Goal: Information Seeking & Learning: Check status

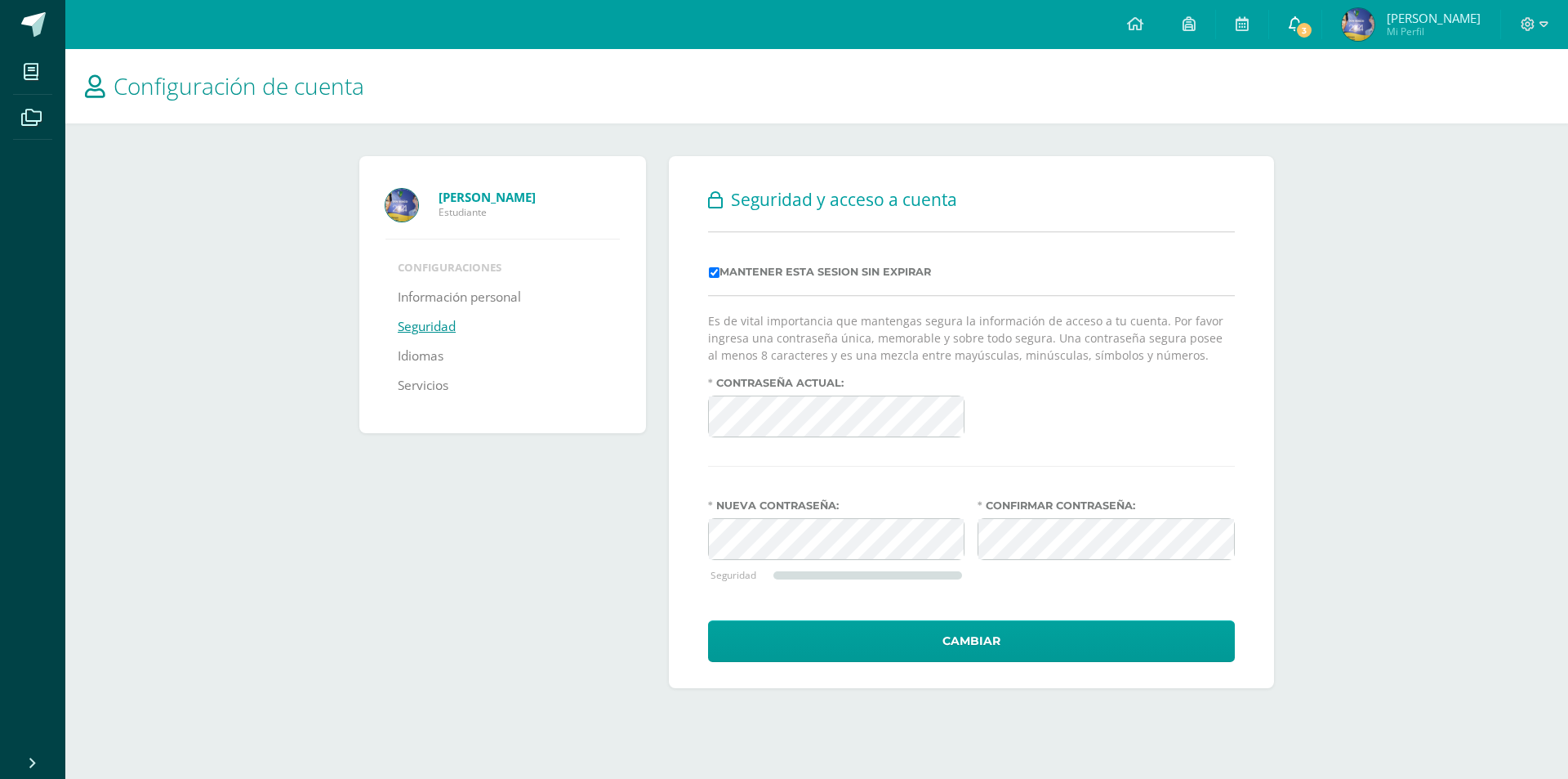
click at [1281, 10] on link "3" at bounding box center [1296, 25] width 53 height 49
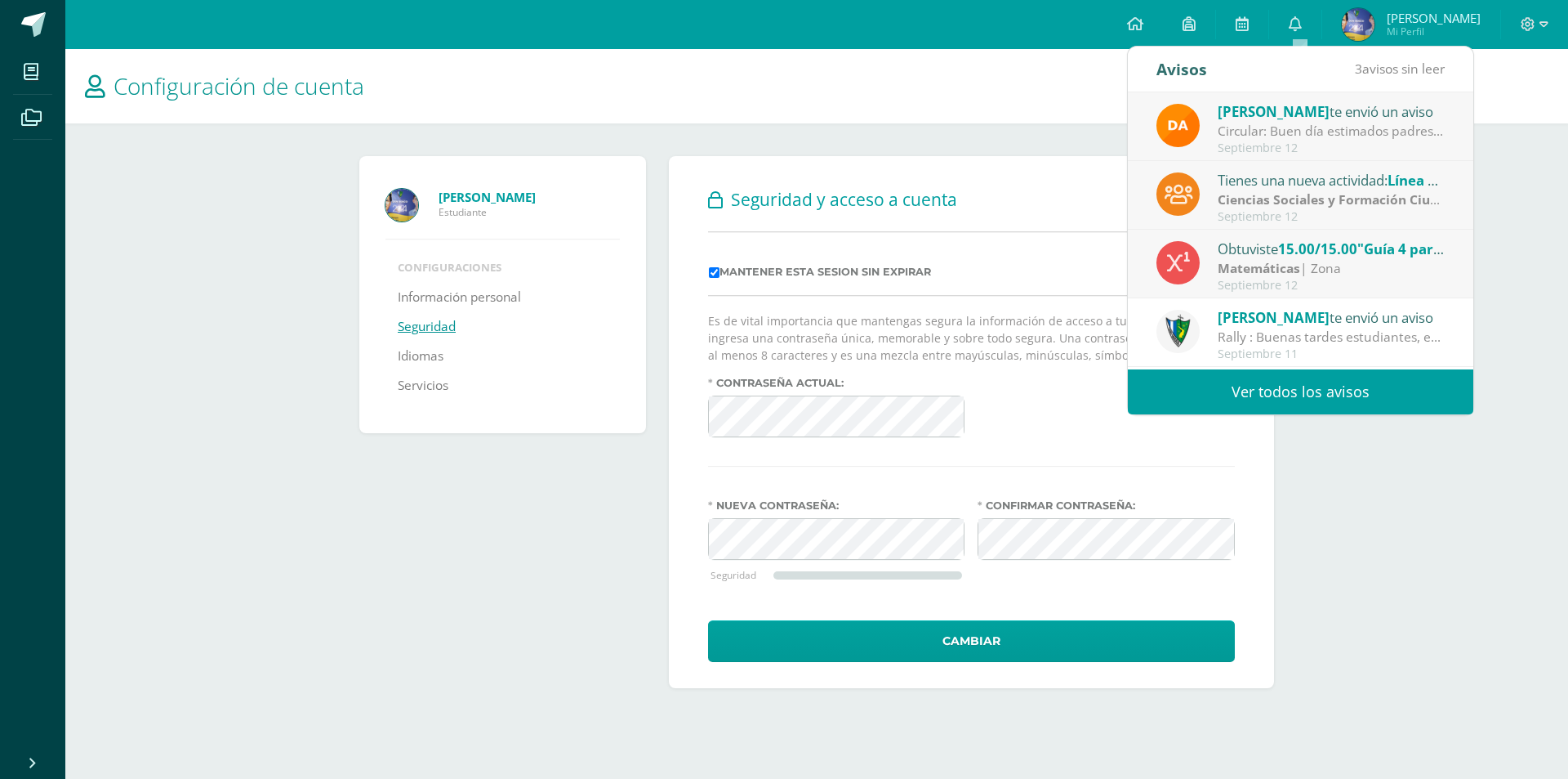
click at [1307, 398] on link "Ver todos los avisos" at bounding box center [1301, 391] width 346 height 45
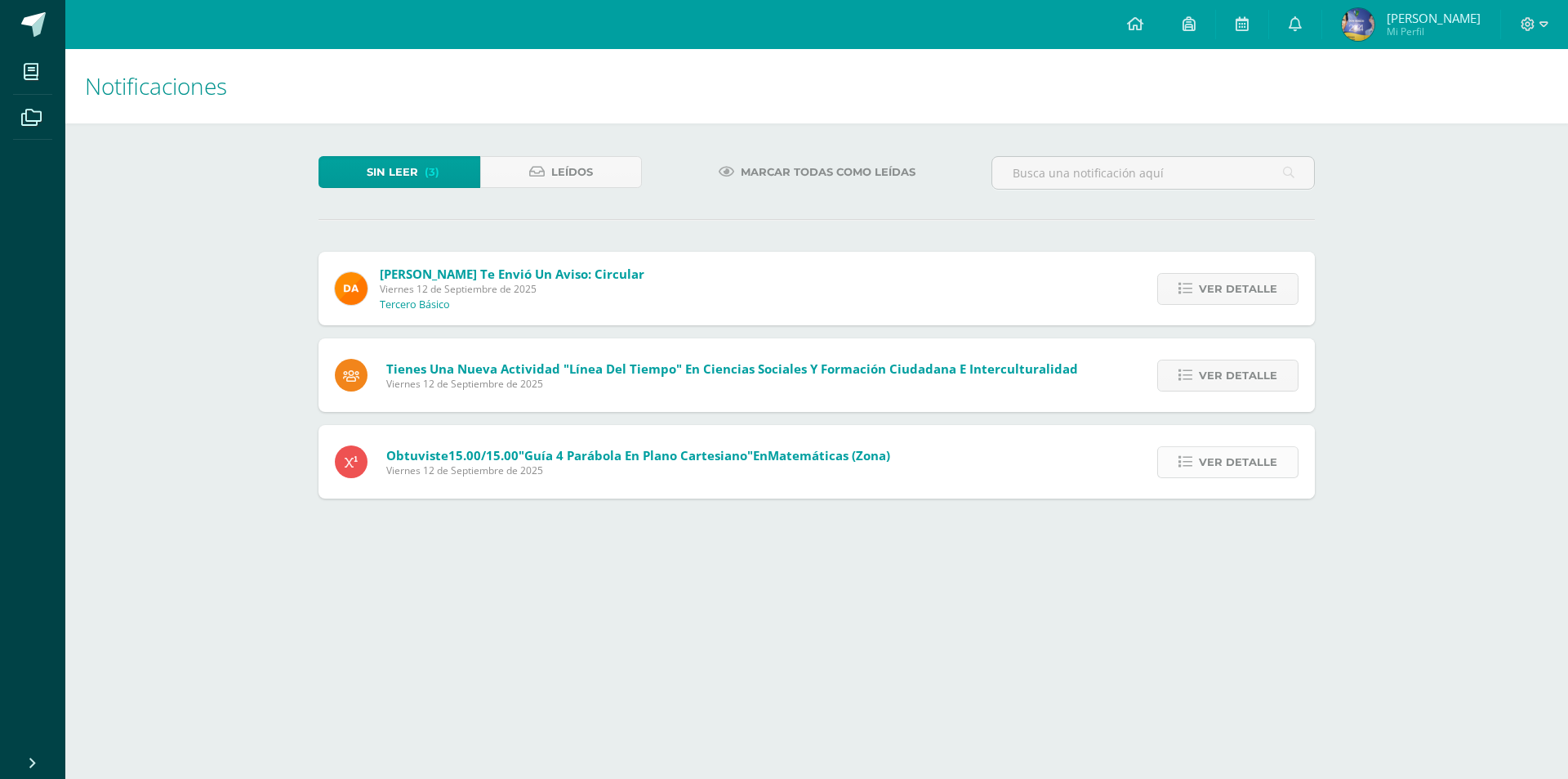
click at [1208, 471] on span "Ver detalle" at bounding box center [1237, 462] width 78 height 30
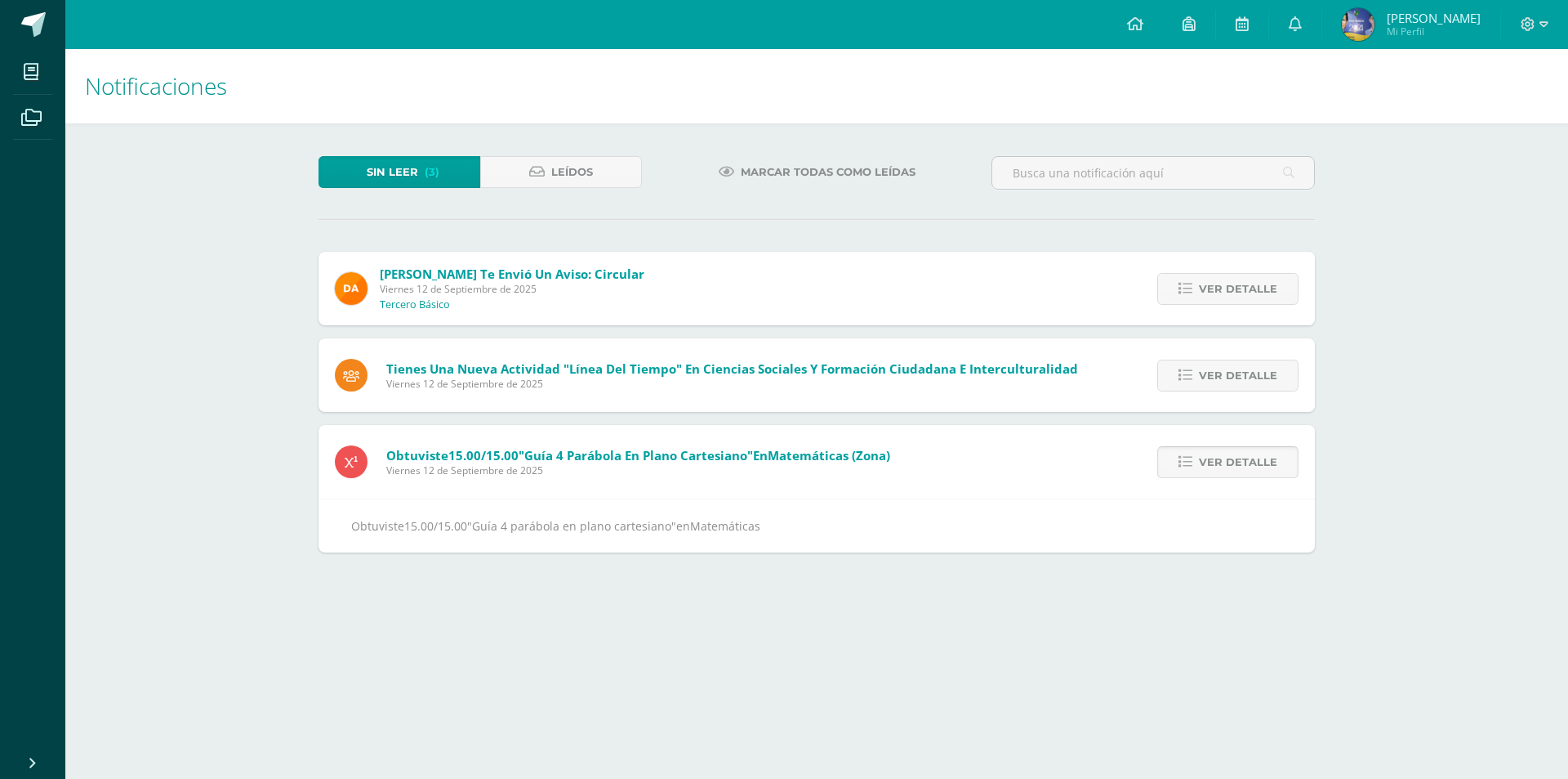
click at [1208, 471] on span "Ver detalle" at bounding box center [1237, 462] width 78 height 30
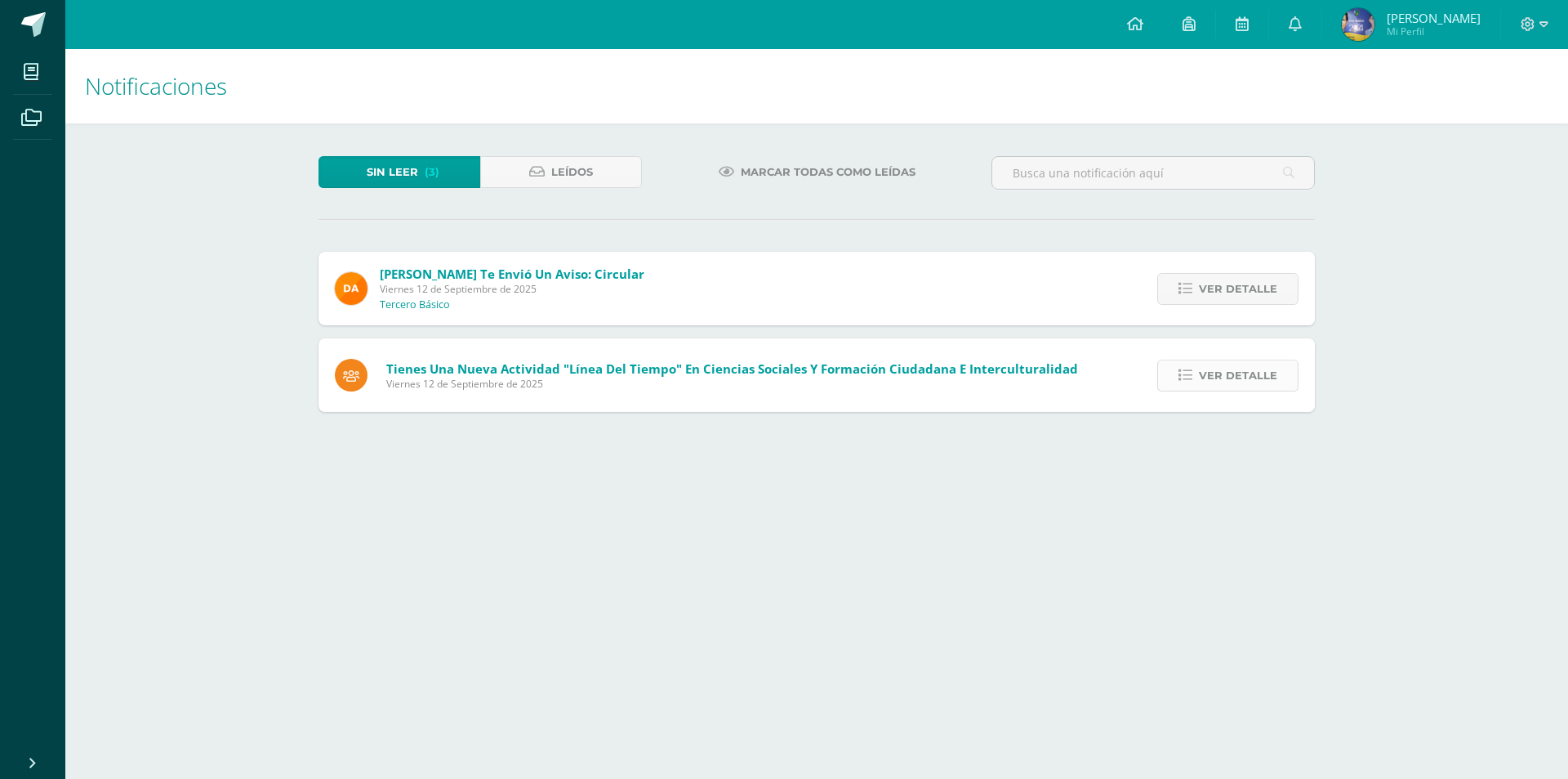
click at [1193, 372] on icon at bounding box center [1186, 375] width 14 height 14
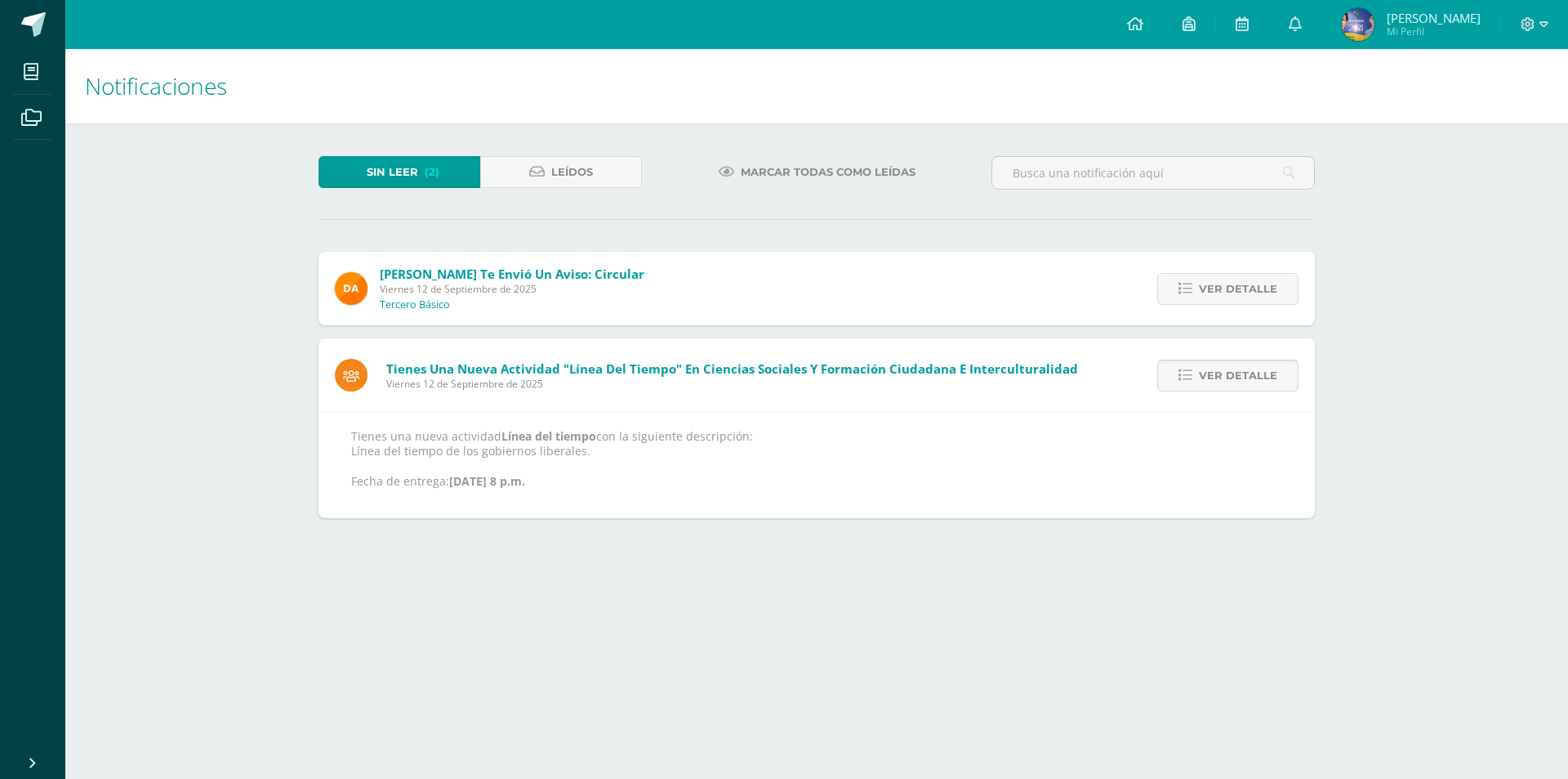
click at [1193, 372] on icon at bounding box center [1186, 375] width 14 height 14
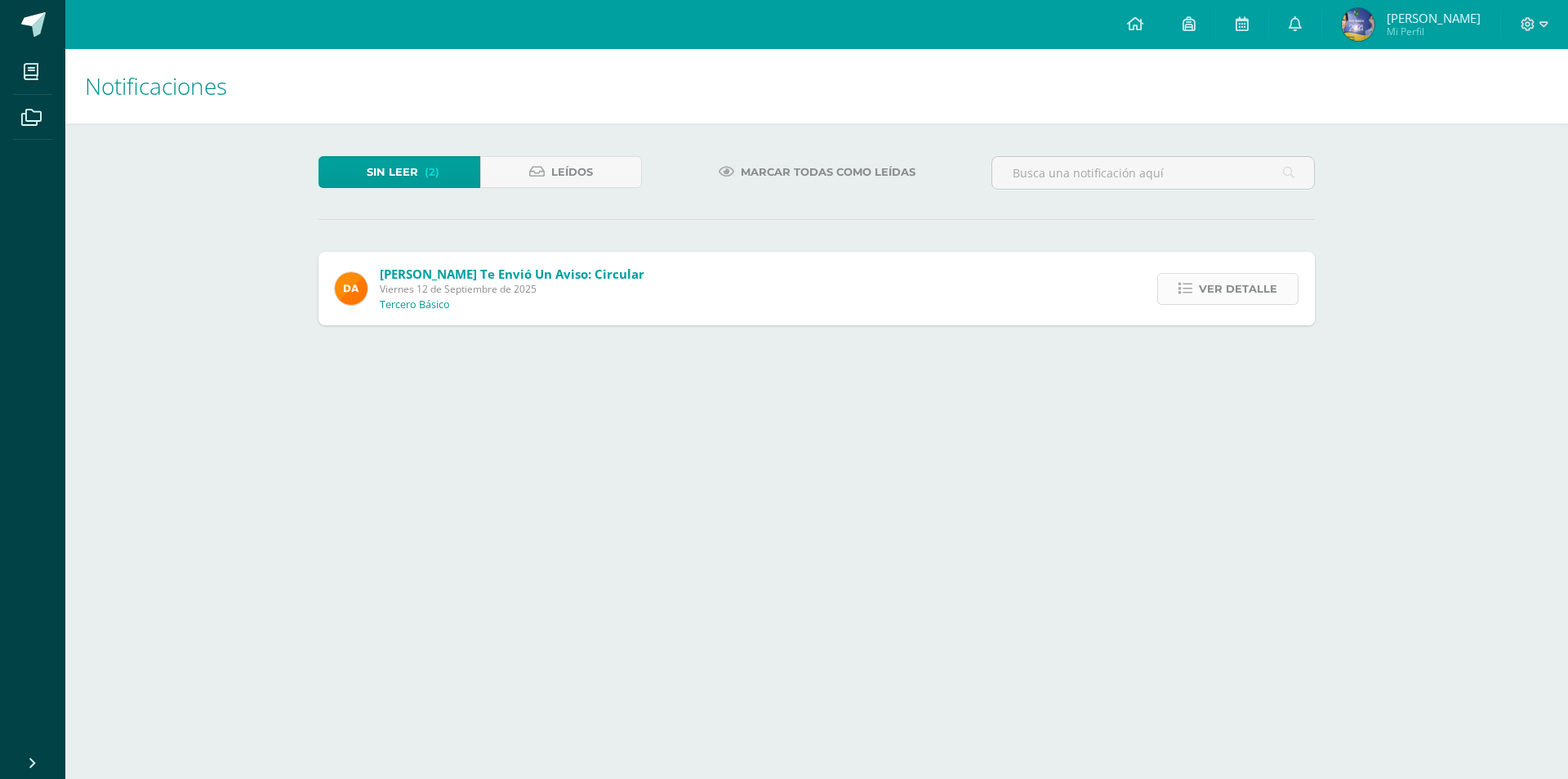
click at [1207, 281] on span "Ver detalle" at bounding box center [1237, 289] width 78 height 30
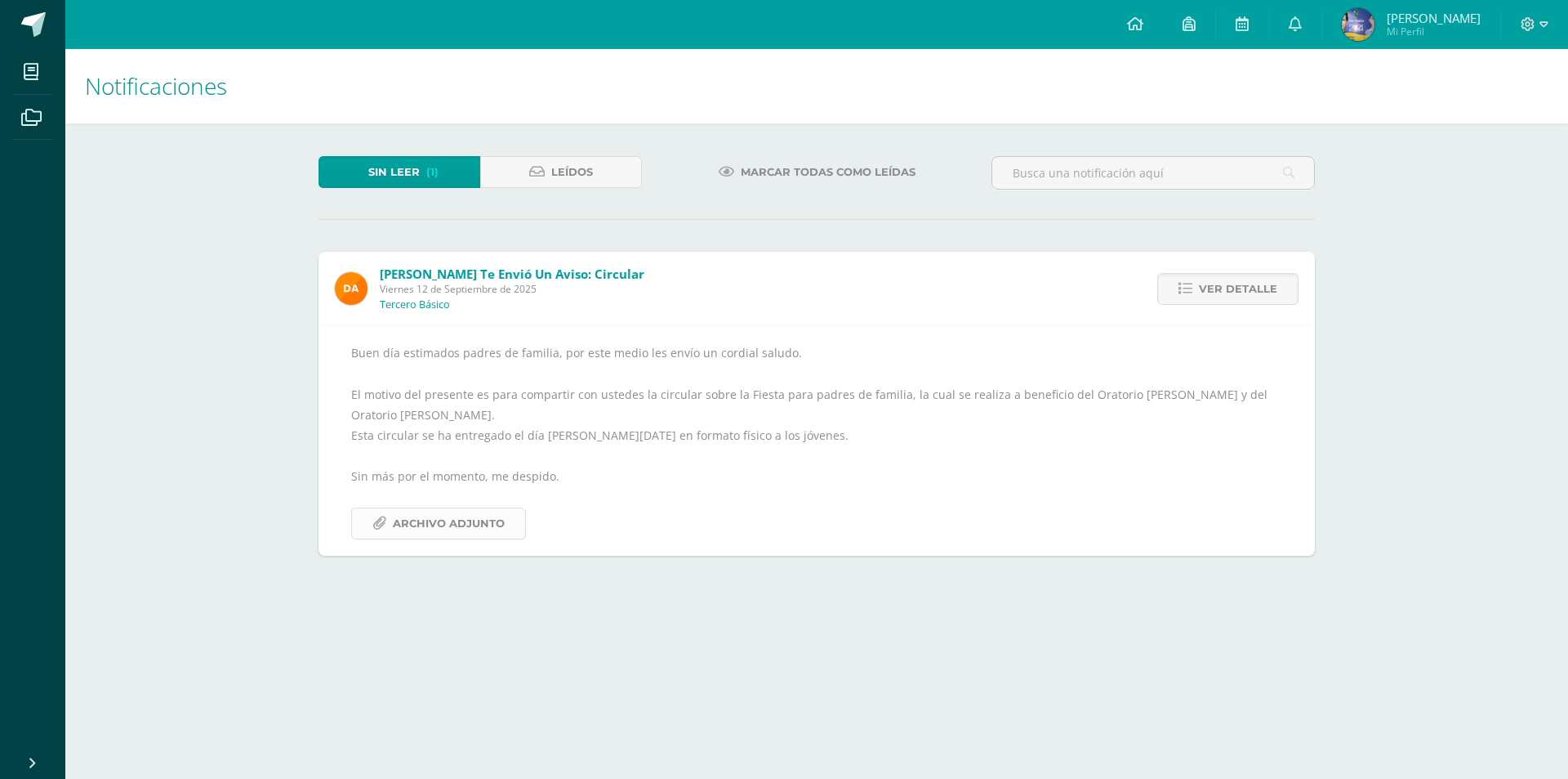
click at [461, 508] on span "Archivo Adjunto" at bounding box center [449, 523] width 112 height 30
